Goal: Task Accomplishment & Management: Use online tool/utility

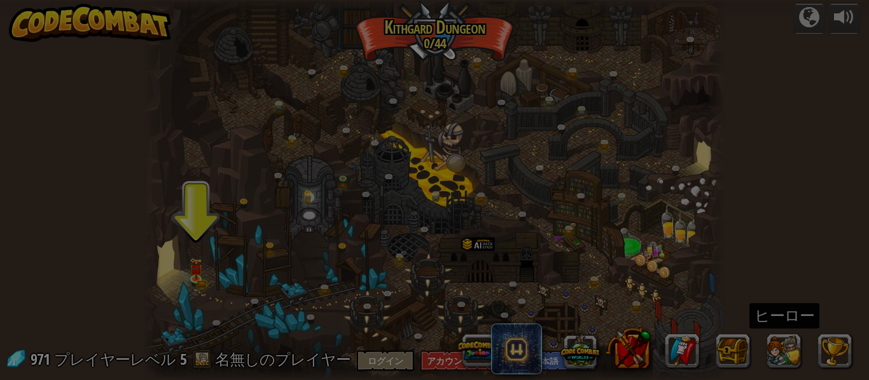
select select "ja"
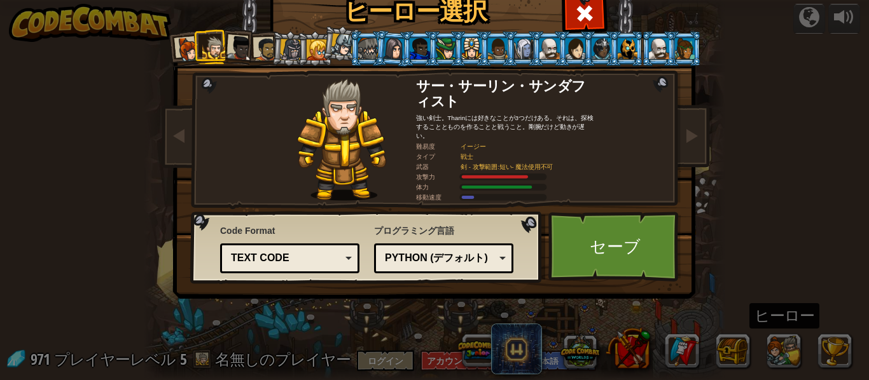
click at [291, 54] on div at bounding box center [291, 50] width 22 height 22
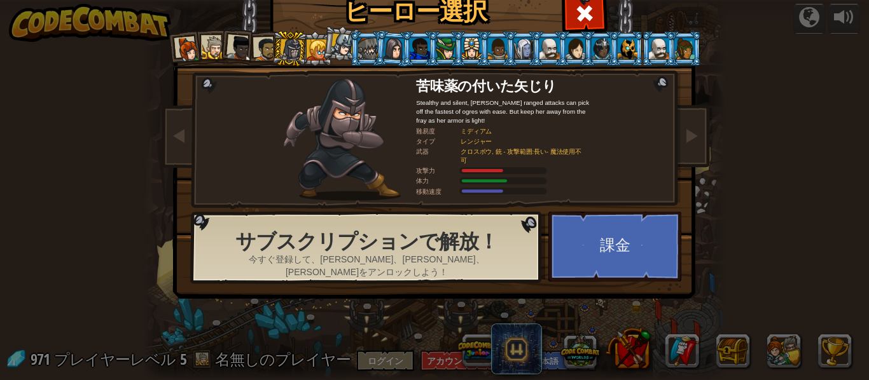
click at [196, 46] on div at bounding box center [188, 49] width 25 height 25
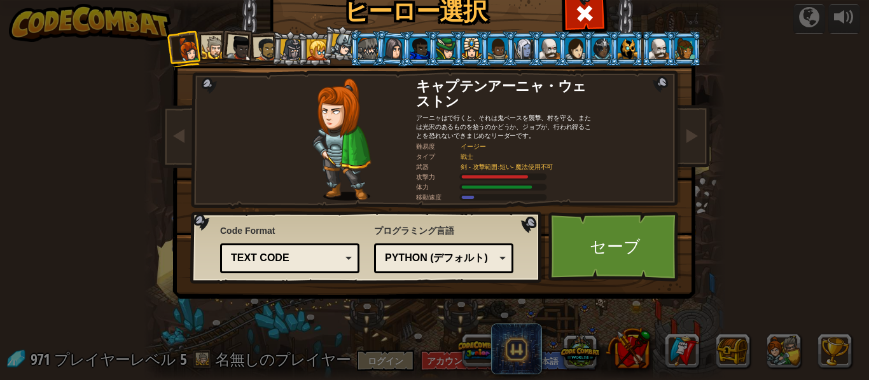
click at [212, 43] on div at bounding box center [214, 48] width 24 height 24
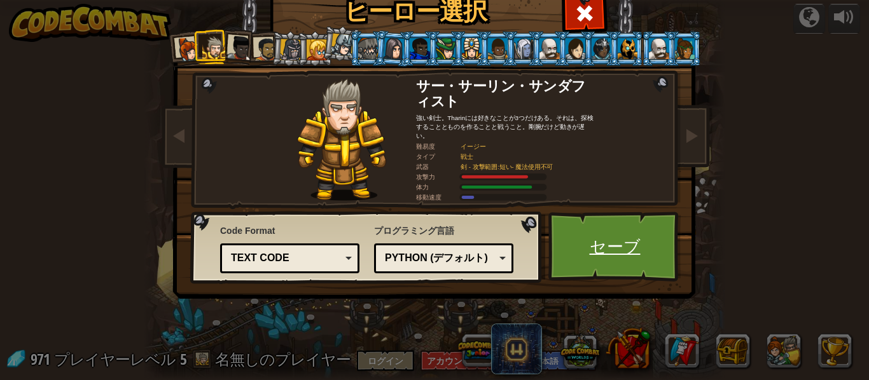
click at [595, 251] on link "セーブ" at bounding box center [614, 247] width 133 height 70
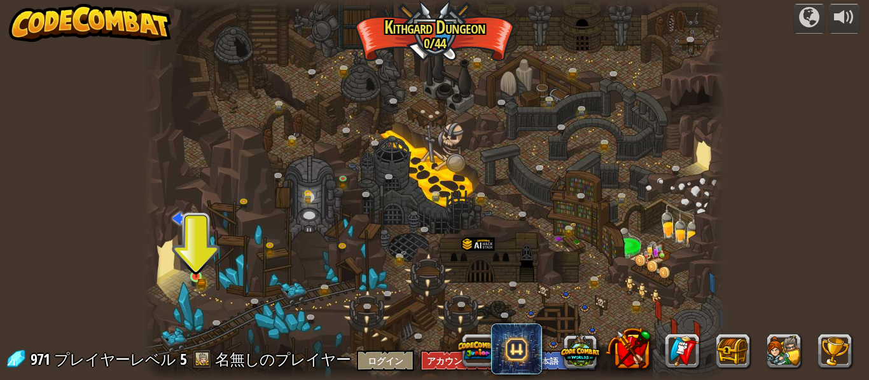
click at [202, 275] on img at bounding box center [196, 263] width 13 height 29
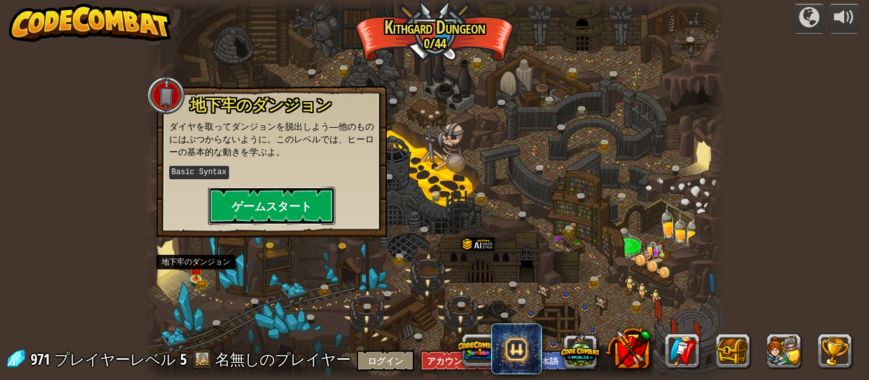
click at [311, 197] on button "ゲームスタート" at bounding box center [271, 206] width 127 height 38
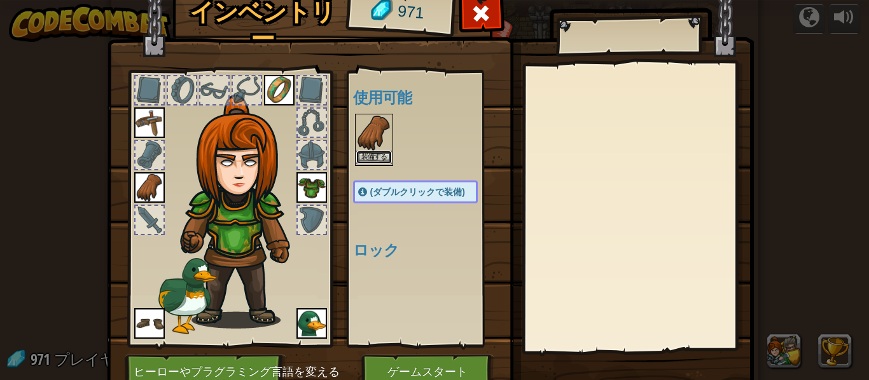
click at [383, 156] on button "装備する" at bounding box center [374, 157] width 36 height 13
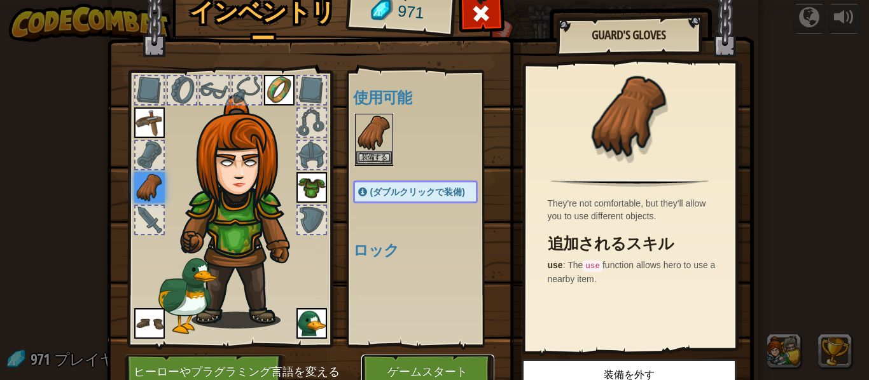
click at [452, 373] on button "ゲームスタート" at bounding box center [427, 372] width 133 height 35
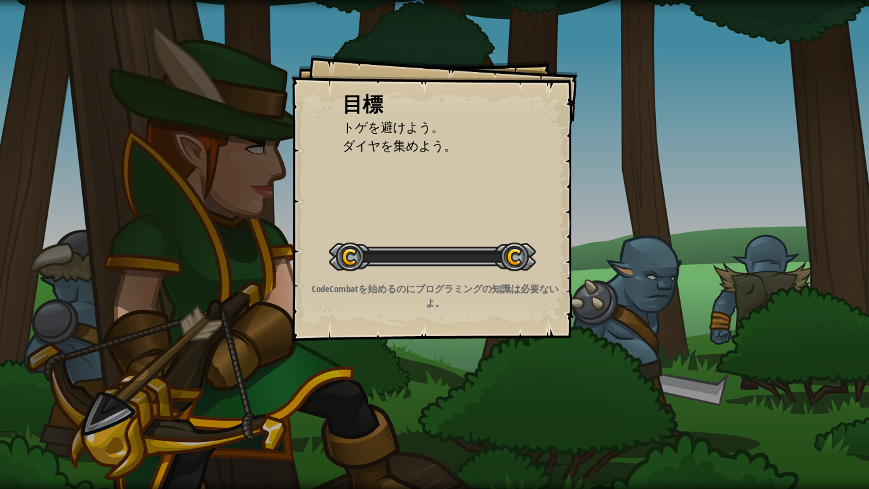
click at [455, 380] on div "目標 トゲを避けよう。 ダイヤを集めよう。 レベルスタート Error loading from server. Try refreshing the pag…" at bounding box center [434, 244] width 869 height 489
click at [453, 380] on div "目標 トゲを避けよう。 ダイヤを集めよう。 レベルスタート Error loading from server. Try refreshing the pag…" at bounding box center [434, 244] width 869 height 489
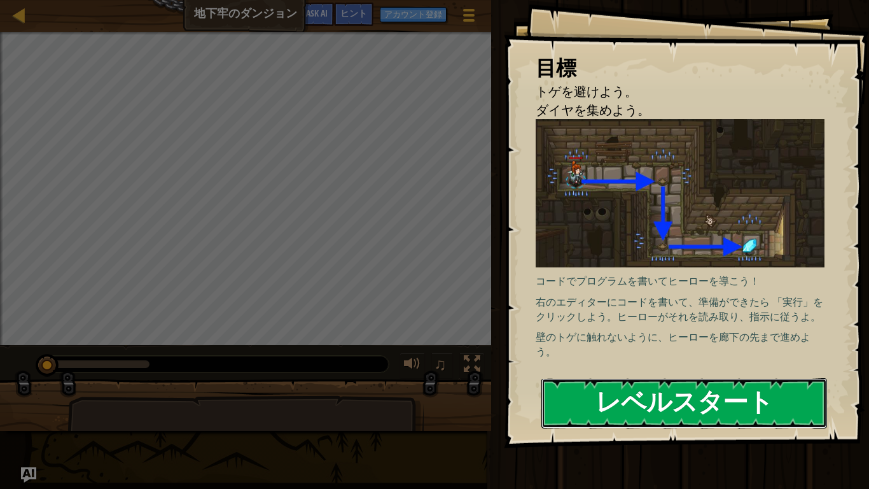
click at [727, 380] on button "レベルスタート" at bounding box center [684, 403] width 286 height 50
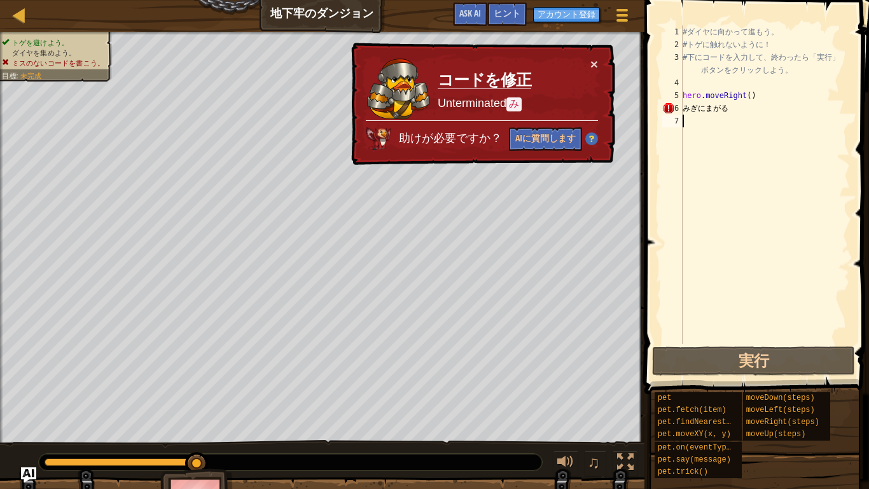
click at [735, 109] on div "# ダ イ ヤ に 向 か っ て 進 も う 。 # ト ゲ に 触 れ な い よ う に ！ # 下 に コ ー ド を 入 力 し て 、 終 わ っ…" at bounding box center [765, 197] width 170 height 344
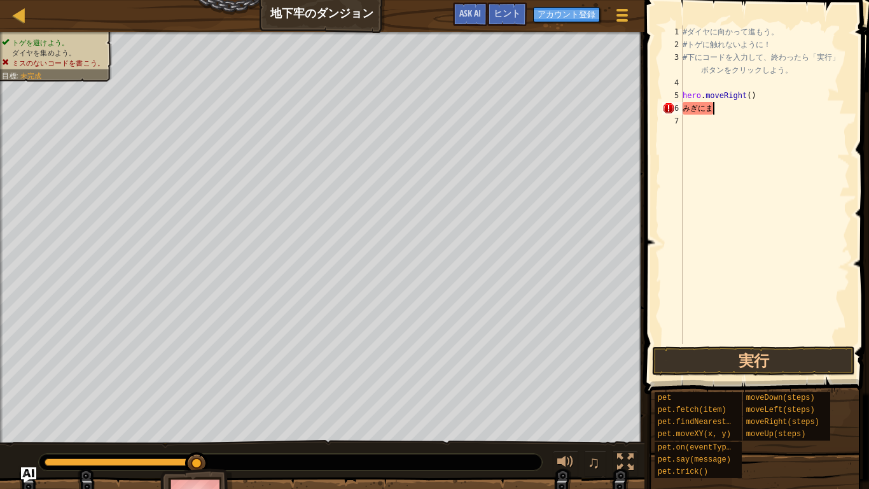
type textarea "み"
click at [762, 361] on button "実行" at bounding box center [753, 360] width 203 height 29
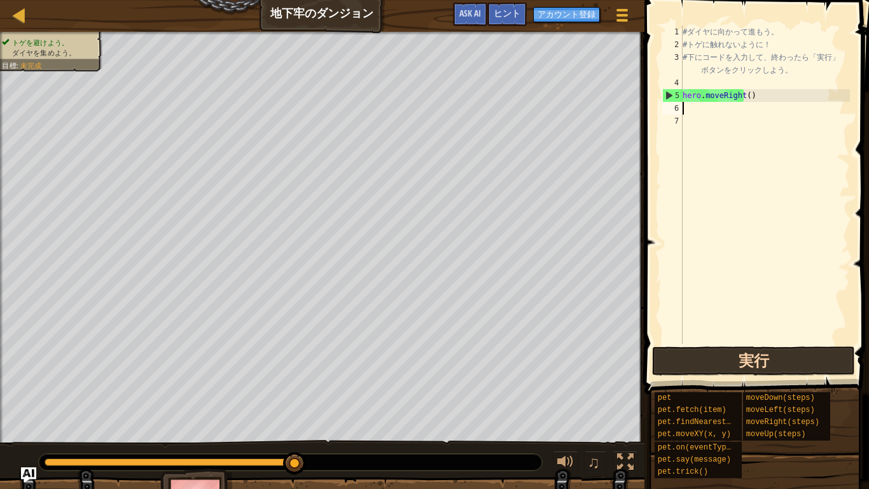
type textarea "h"
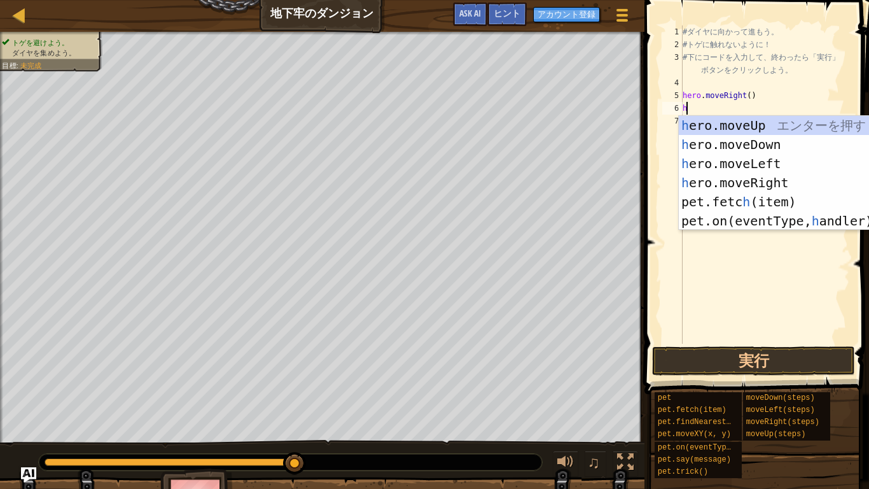
click at [762, 180] on div "h ero.moveUp エ ン タ ー を 押 す h ero.moveDown エ ン タ ー を 押 す h ero.moveLeft エ ン タ ー …" at bounding box center [799, 192] width 240 height 153
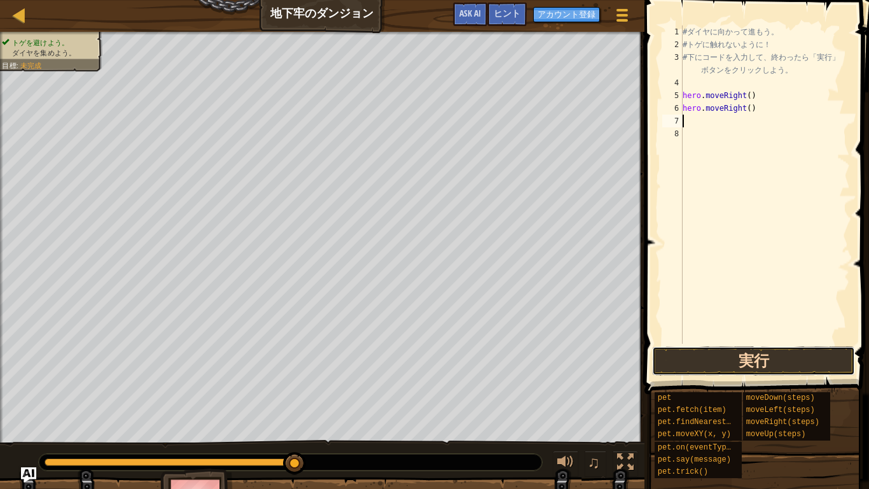
click at [758, 347] on button "実行" at bounding box center [753, 360] width 203 height 29
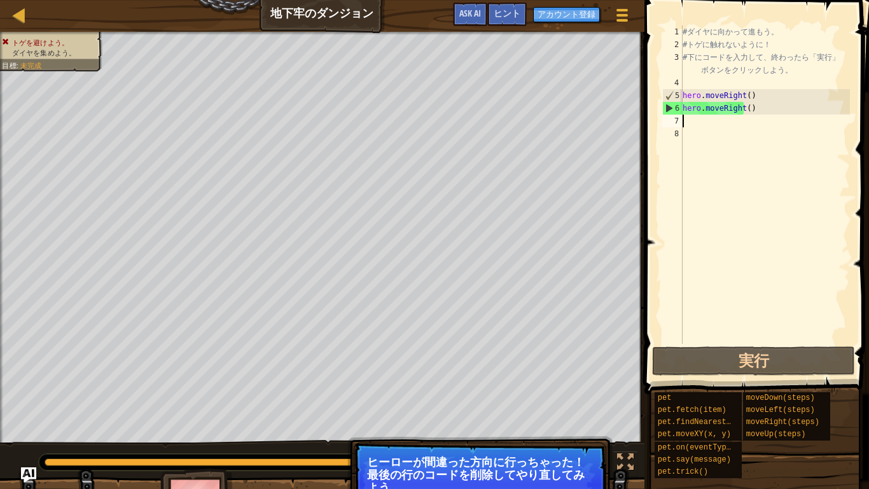
click at [750, 107] on div "# ダ イ ヤ に 向 か っ て 進 も う 。 # ト ゲ に 触 れ な い よ う に ！ # 下 に コ ー ド を 入 力 し て 、 終 わ っ…" at bounding box center [765, 197] width 170 height 344
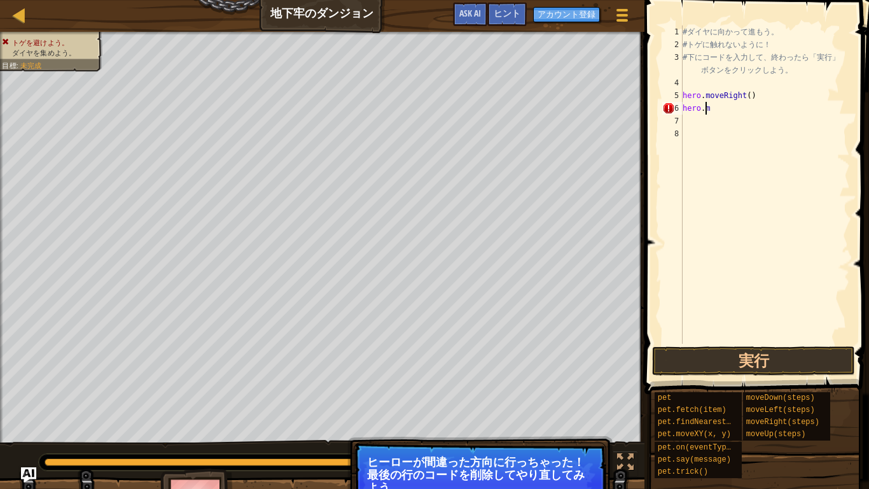
type textarea "h"
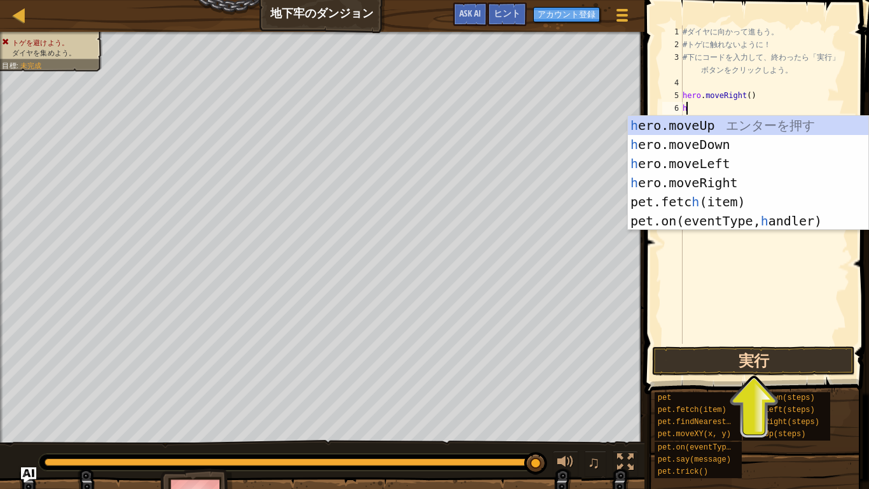
type textarea "h"
click at [771, 365] on button "実行" at bounding box center [753, 360] width 203 height 29
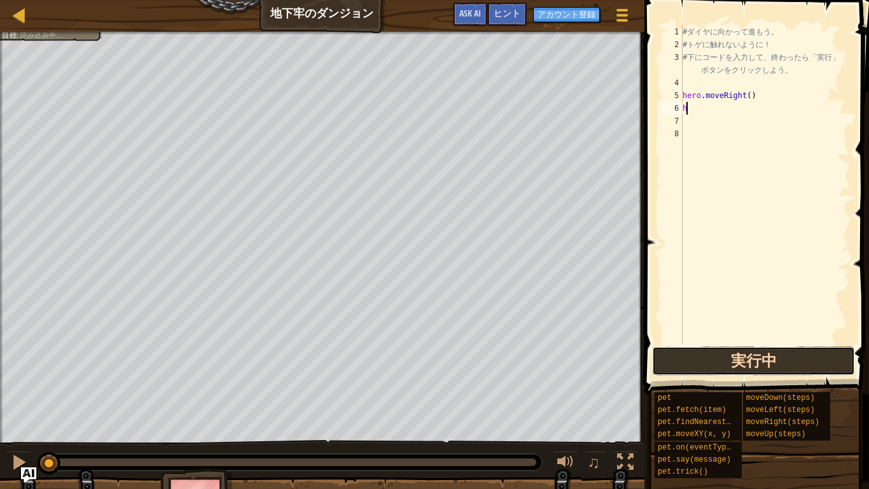
click at [775, 358] on button "実行中" at bounding box center [753, 360] width 203 height 29
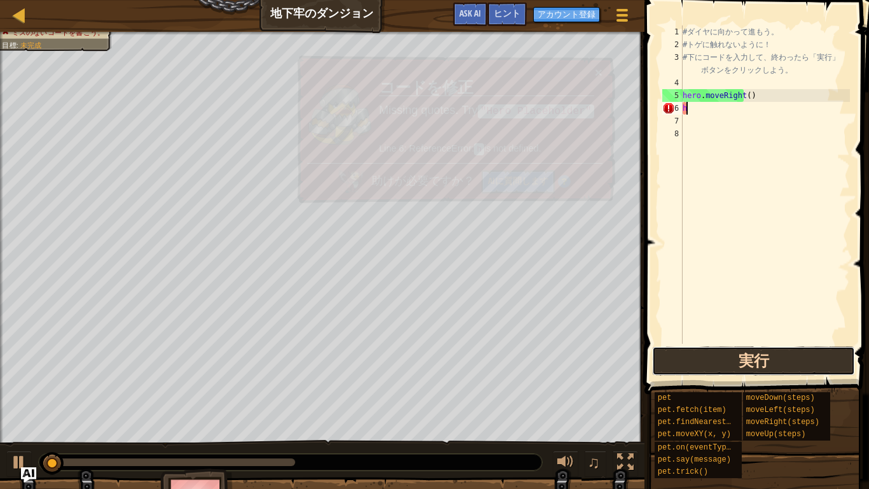
click at [782, 352] on button "実行" at bounding box center [753, 360] width 203 height 29
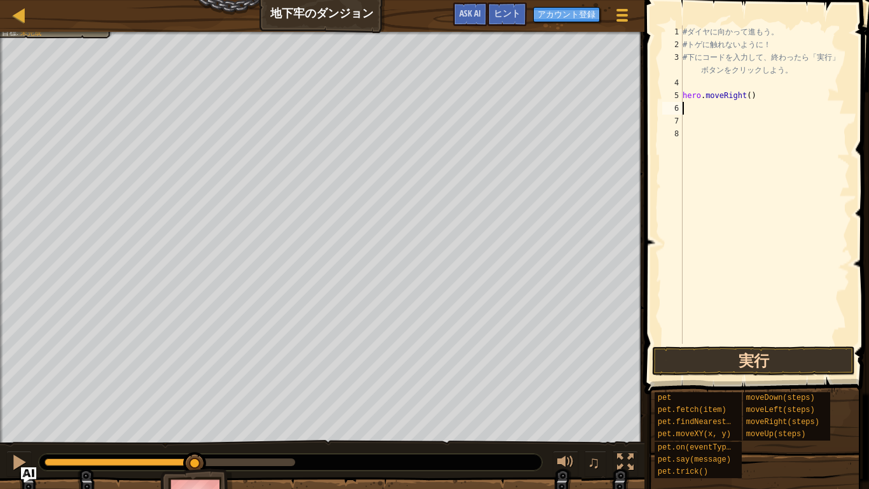
type textarea "h"
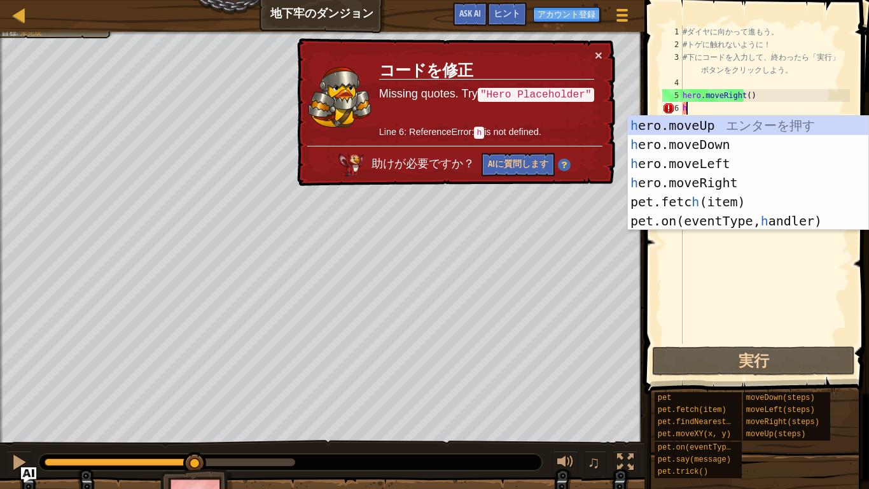
click at [722, 185] on div "h ero.moveUp エ ン タ ー を 押 す h ero.moveDown エ ン タ ー を 押 す h ero.moveLeft エ ン タ ー …" at bounding box center [748, 192] width 240 height 153
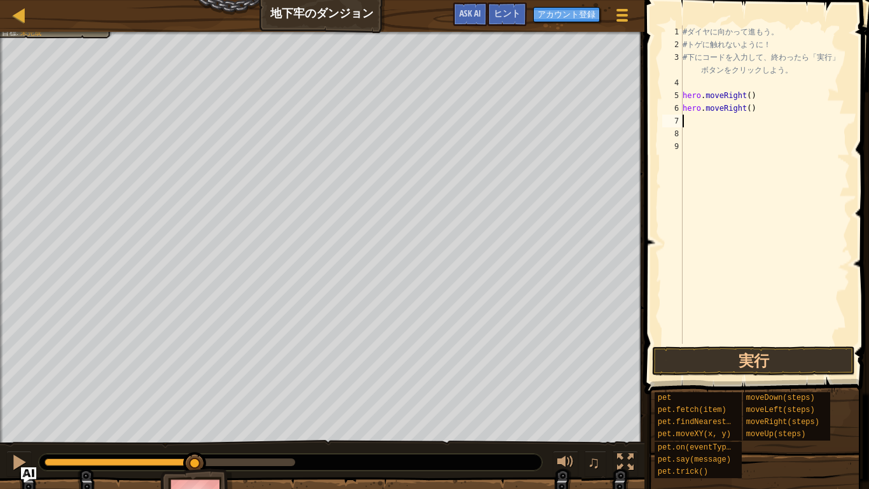
click at [744, 104] on div "# ダ イ ヤ に 向 か っ て 進 も う 。 # ト ゲ に 触 れ な い よ う に ！ # 下 に コ ー ド を 入 力 し て 、 終 わ っ…" at bounding box center [765, 197] width 170 height 344
click at [739, 108] on div "# ダ イ ヤ に 向 か っ て 進 も う 。 # ト ゲ に 触 れ な い よ う に ！ # 下 に コ ー ド を 入 力 し て 、 終 わ っ…" at bounding box center [765, 197] width 170 height 344
click at [777, 354] on button "実行" at bounding box center [753, 360] width 203 height 29
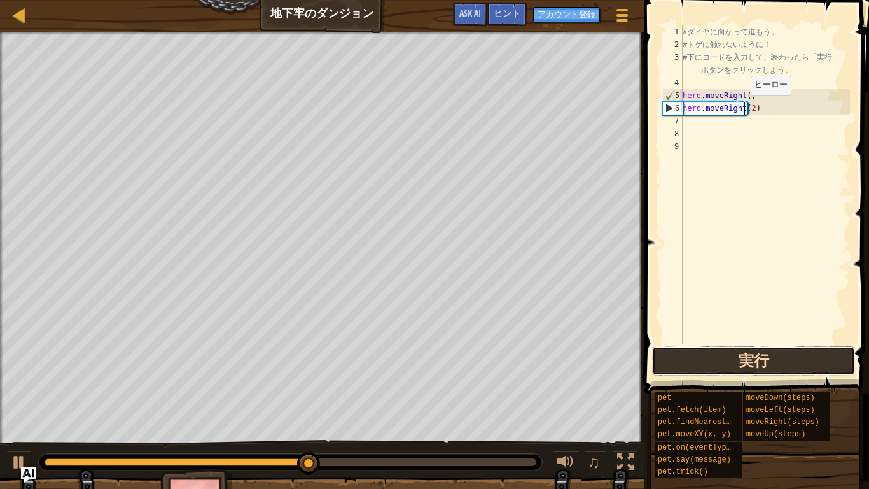
click at [793, 354] on button "実行" at bounding box center [753, 360] width 203 height 29
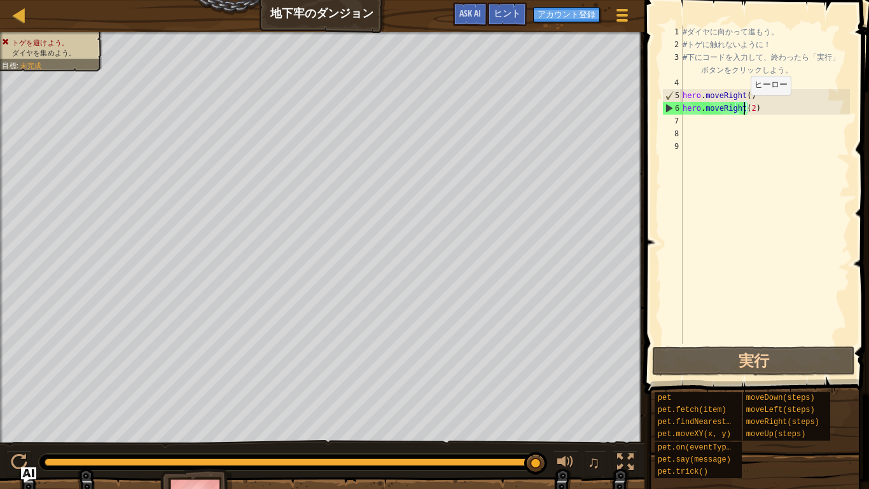
click at [758, 106] on div "# ダ イ ヤ に 向 か っ て 進 も う 。 # ト ゲ に 触 れ な い よ う に ！ # 下 に コ ー ド を 入 力 し て 、 終 わ っ…" at bounding box center [765, 197] width 170 height 344
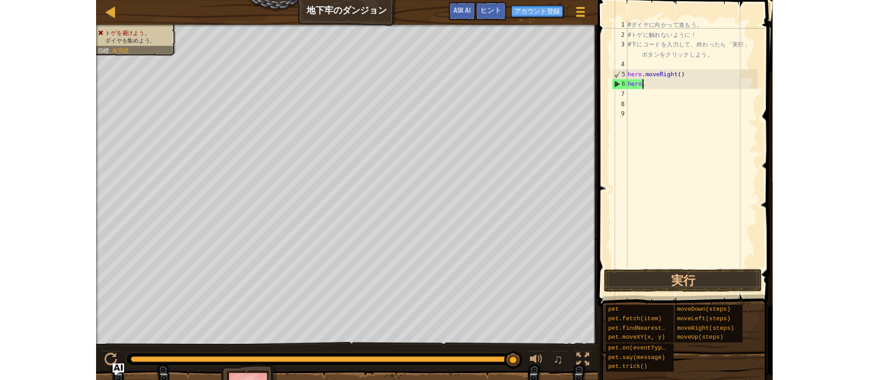
scroll to position [6, 0]
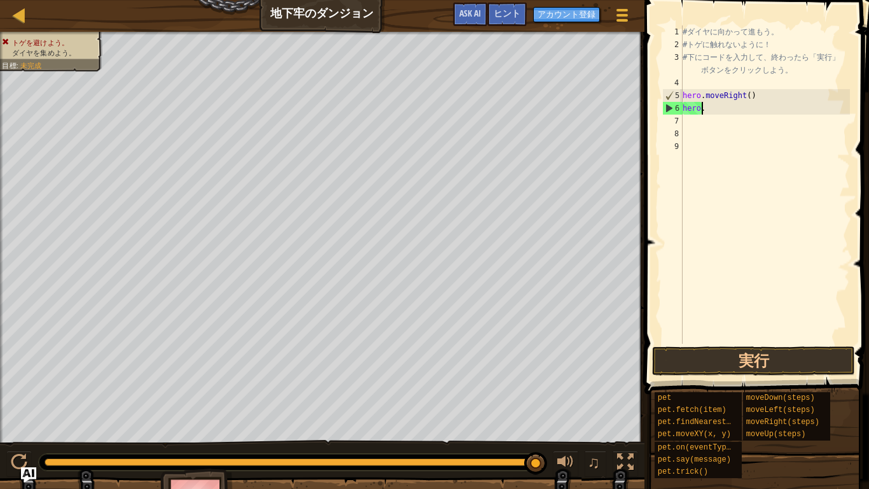
type textarea "h"
type textarea "hero.moveRight()"
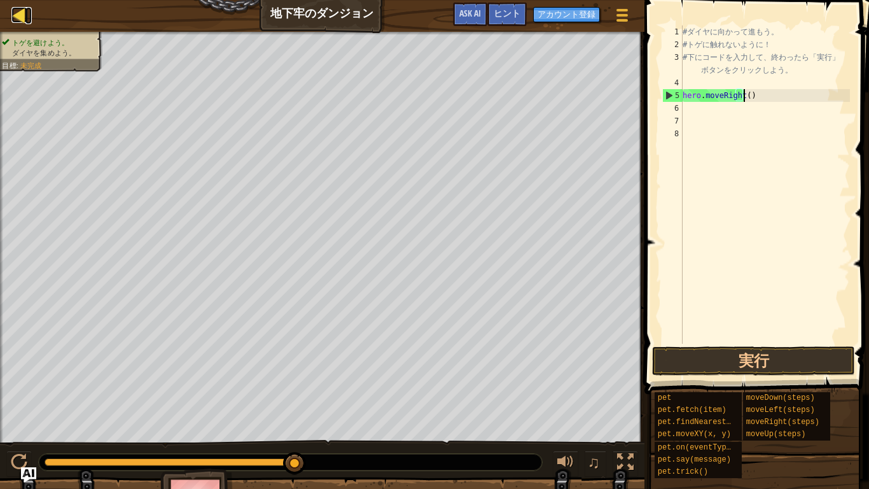
click at [21, 19] on div at bounding box center [19, 15] width 16 height 16
select select "ja"
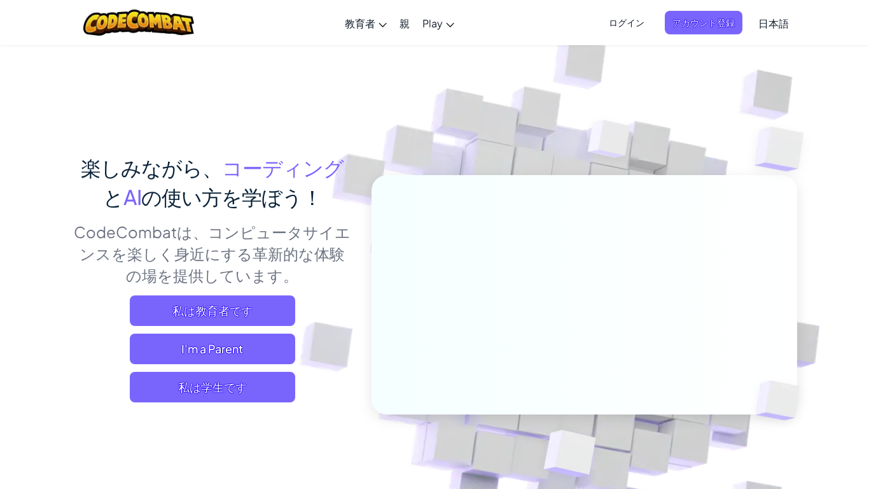
select select "ja"
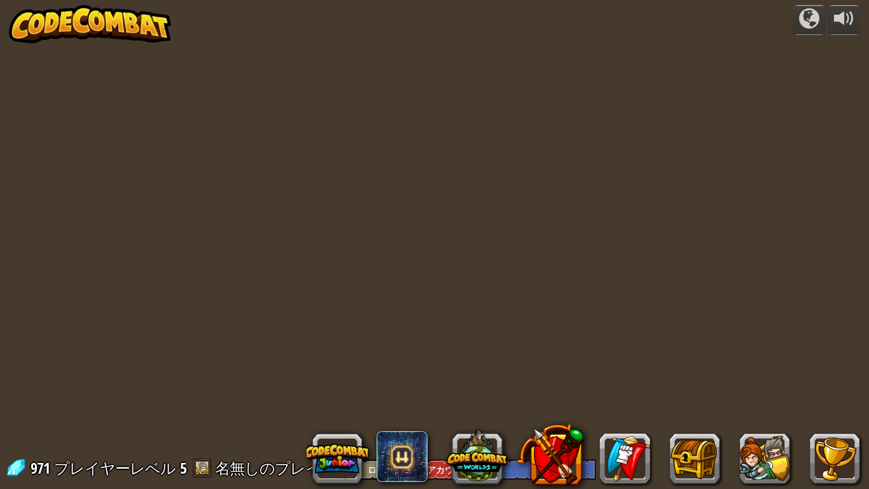
select select "ja"
